Goal: Transaction & Acquisition: Purchase product/service

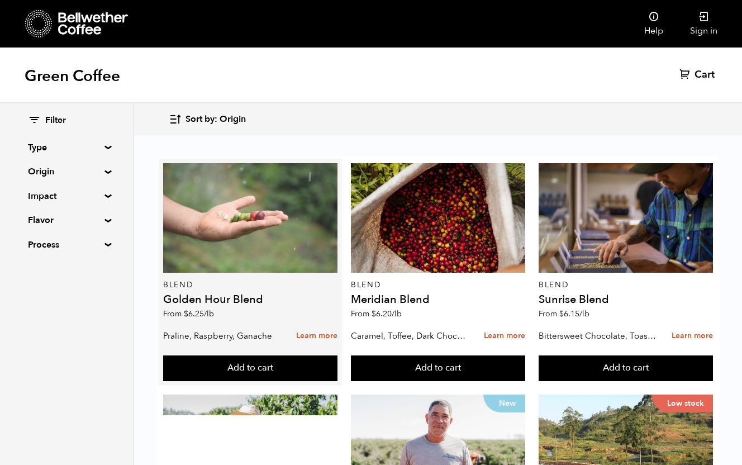
click at [286, 258] on div at bounding box center [250, 218] width 174 height 110
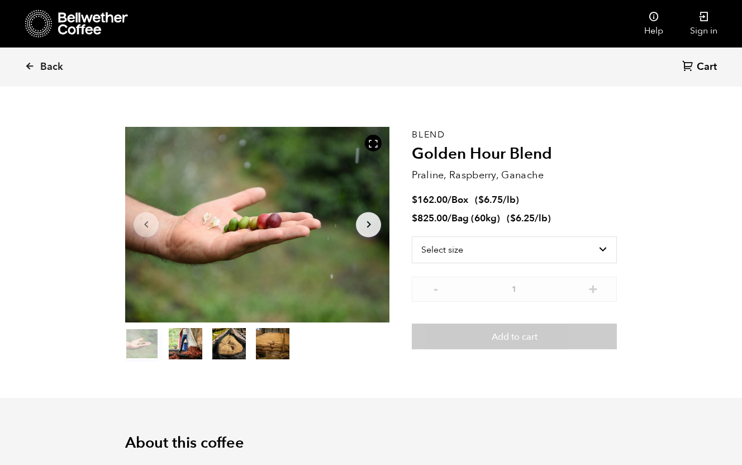
scroll to position [13, 0]
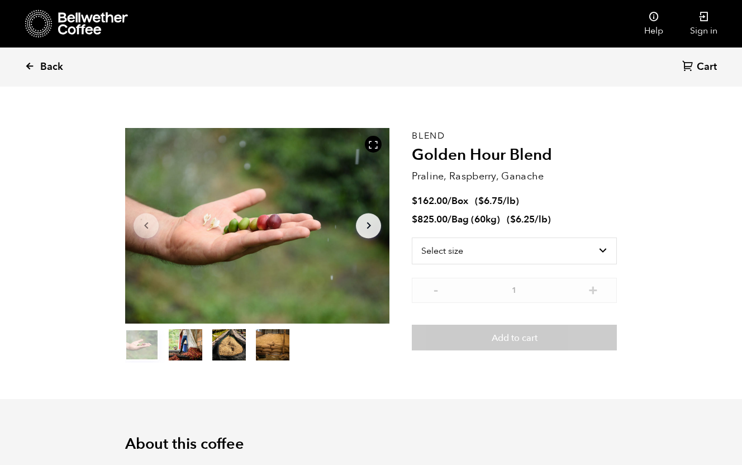
click at [54, 73] on span "Back" at bounding box center [51, 66] width 23 height 13
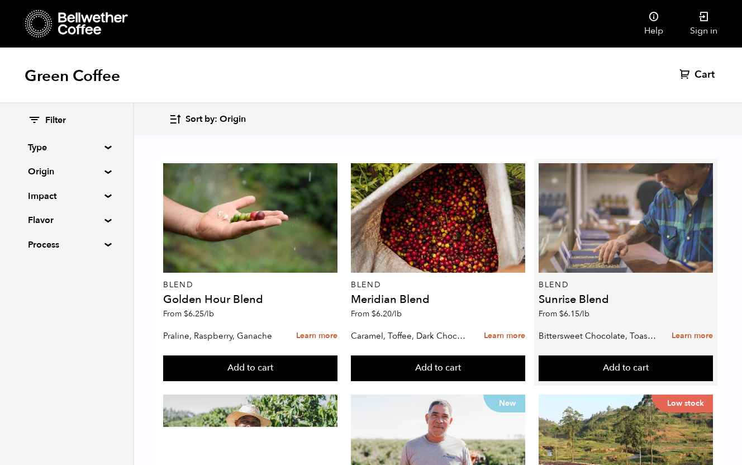
scroll to position [49, 0]
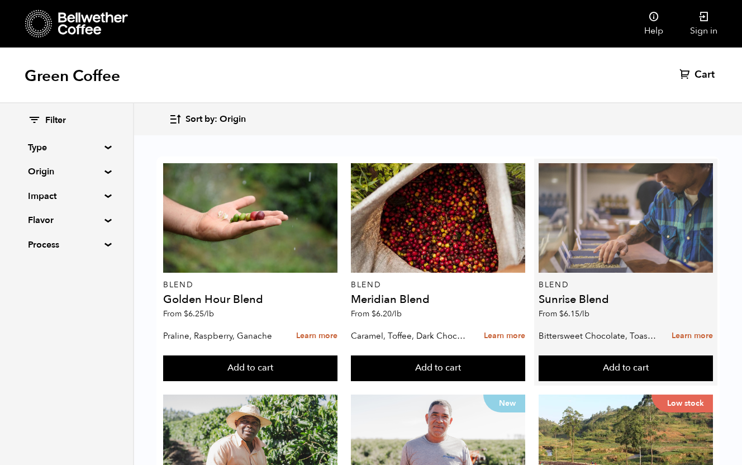
click at [600, 198] on div at bounding box center [626, 218] width 174 height 110
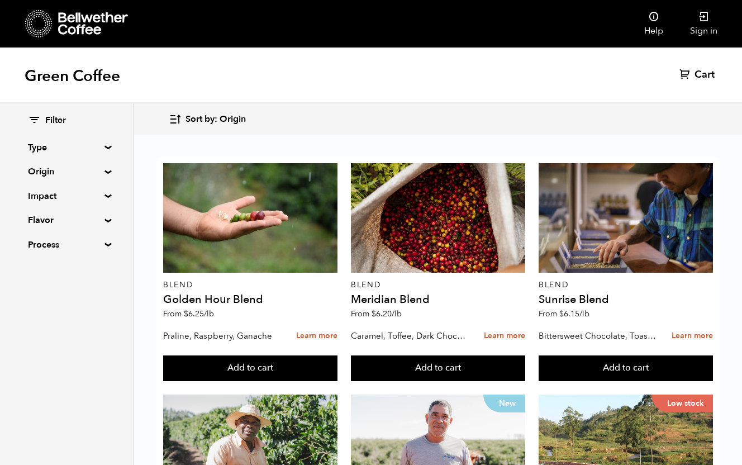
scroll to position [721, 0]
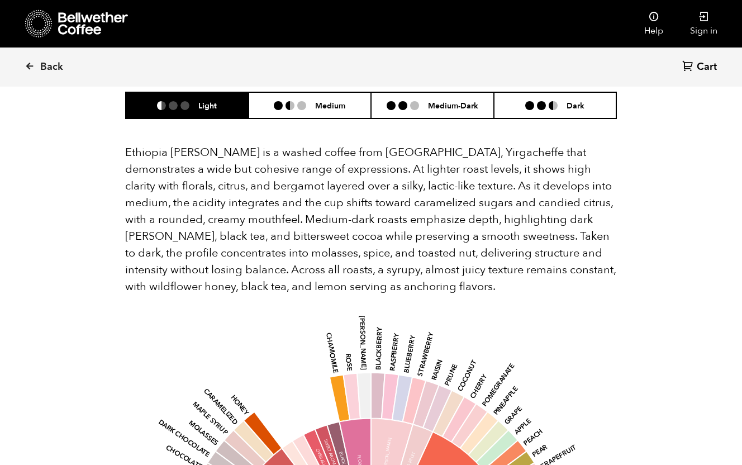
scroll to position [784, 0]
